Goal: Navigation & Orientation: Find specific page/section

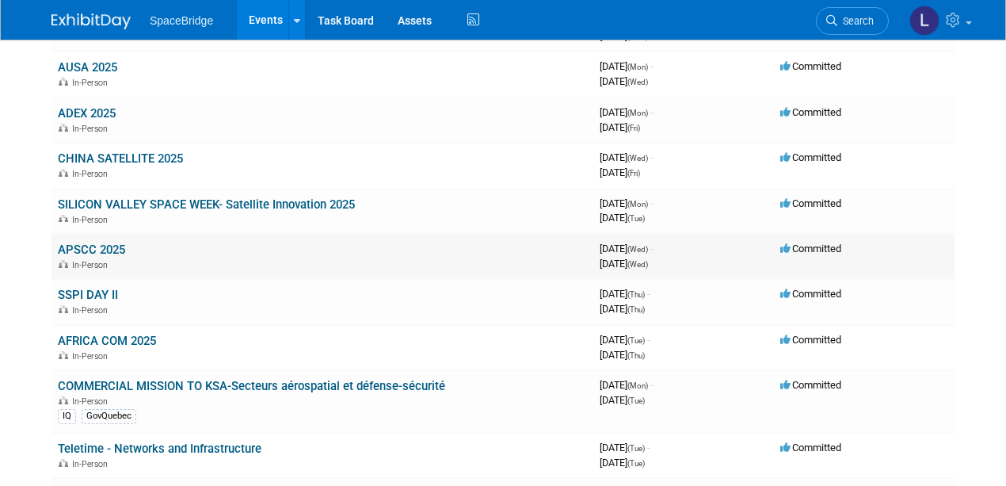
scroll to position [634, 0]
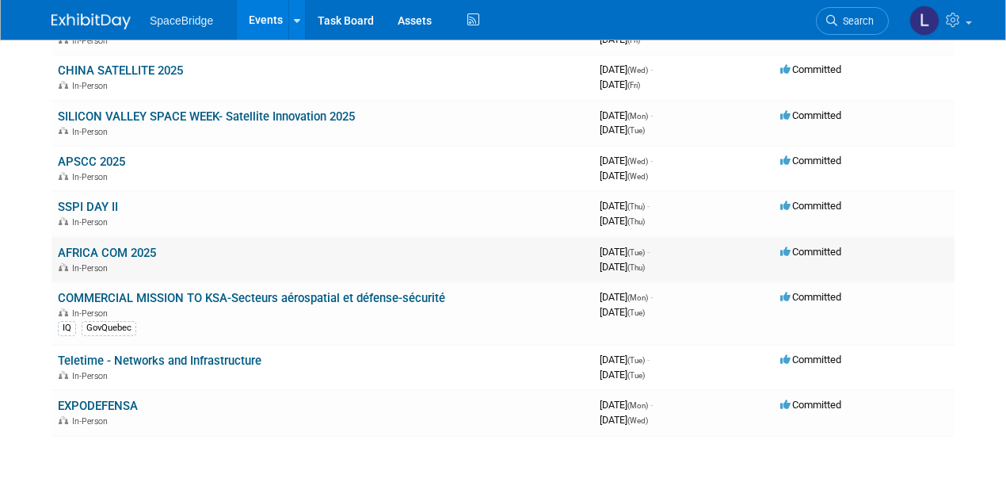
click at [93, 249] on link "AFRICA COM 2025" at bounding box center [107, 253] width 98 height 14
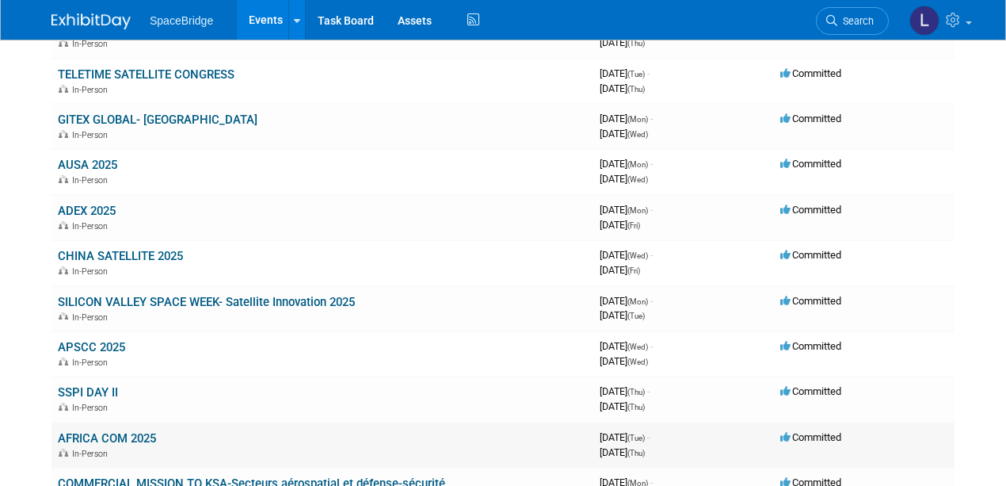
scroll to position [422, 0]
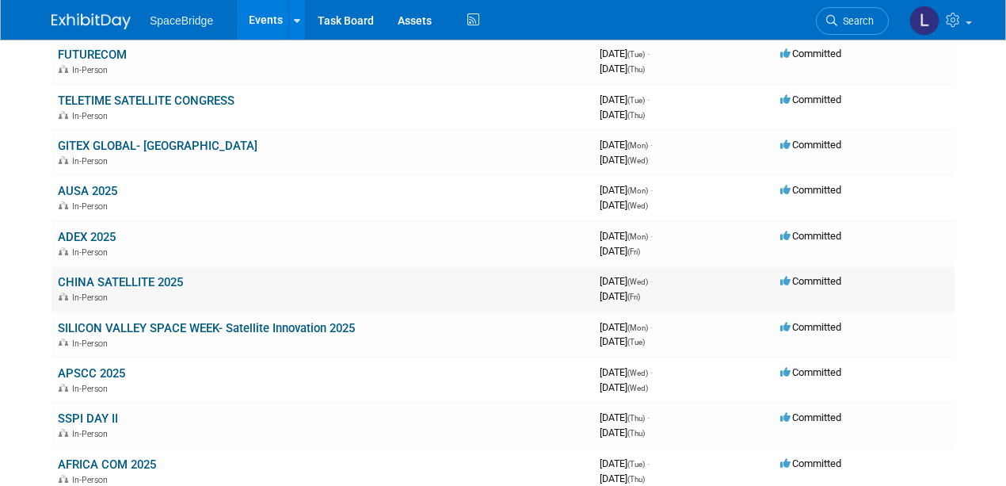
click at [120, 279] on link "CHINA SATELLITE 2025" at bounding box center [120, 282] width 125 height 14
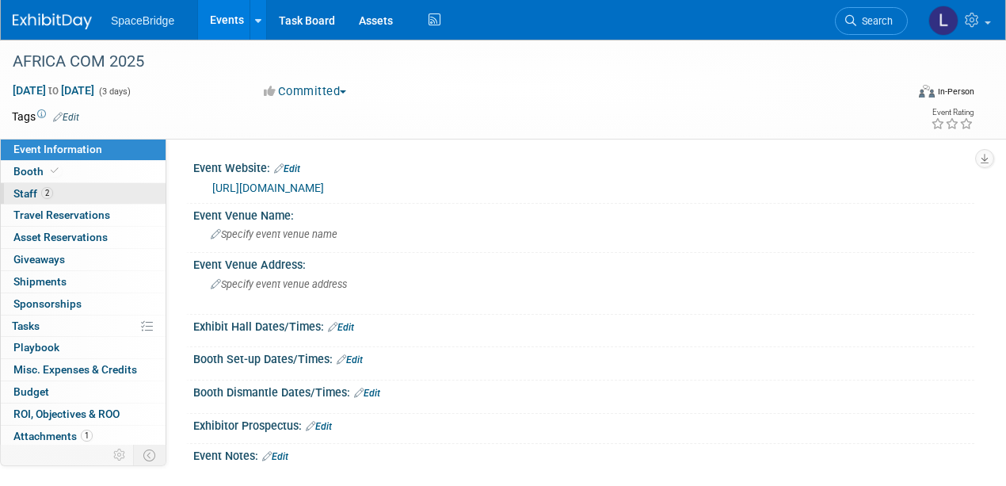
click at [24, 192] on span "Staff 2" at bounding box center [33, 193] width 40 height 13
click at [287, 185] on link "https://www.satellite-china.com/index.html" at bounding box center [268, 187] width 112 height 13
click at [17, 193] on span "Staff 0" at bounding box center [25, 193] width 24 height 13
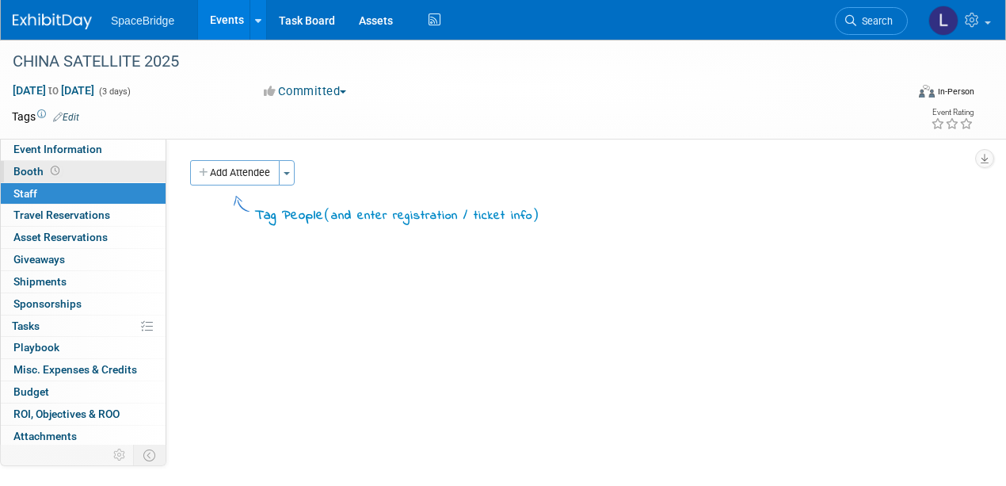
click at [31, 168] on span "Booth" at bounding box center [37, 171] width 49 height 13
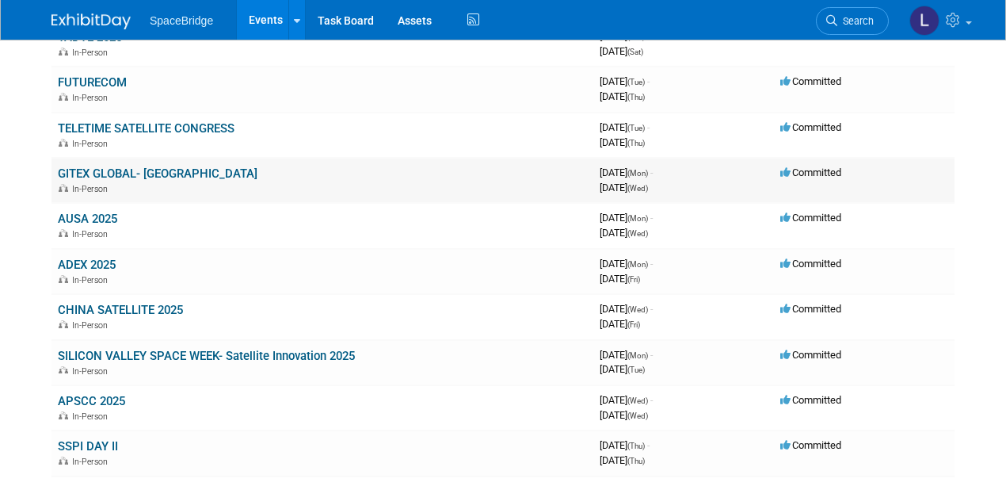
scroll to position [369, 0]
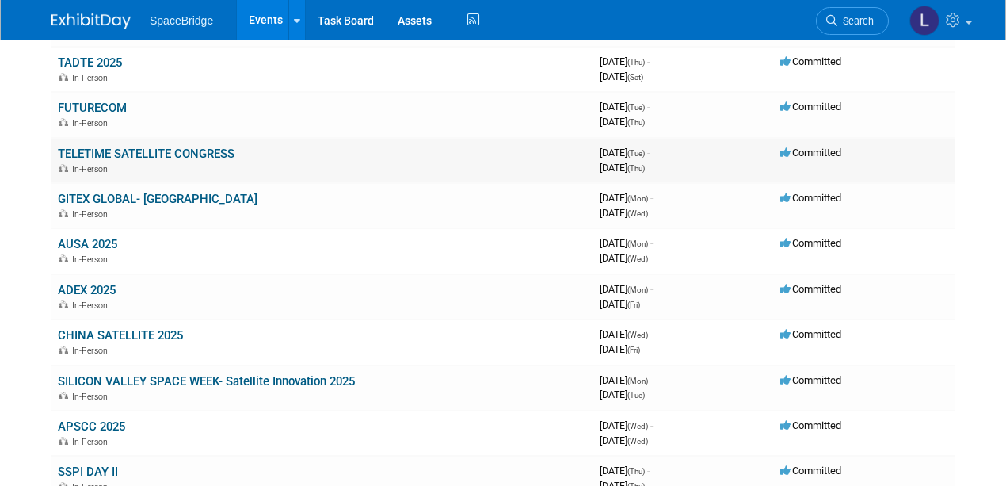
click at [140, 147] on link "TELETIME SATELLITE CONGRESS" at bounding box center [146, 154] width 177 height 14
